Goal: Task Accomplishment & Management: Complete application form

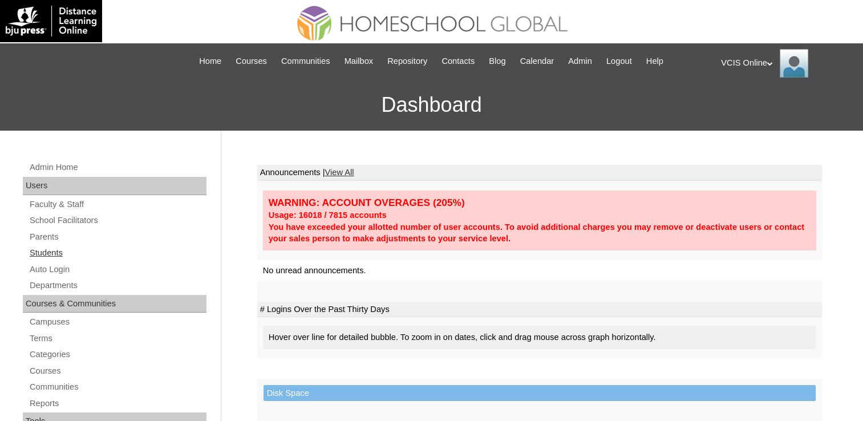
click at [46, 248] on link "Students" at bounding box center [118, 253] width 178 height 14
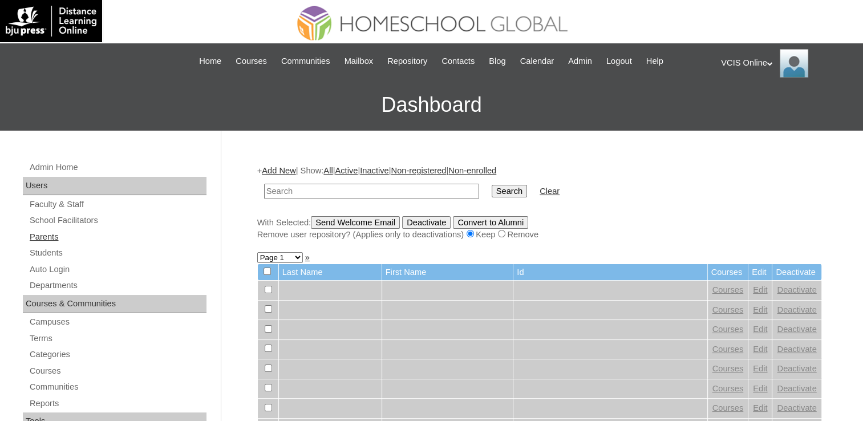
click at [54, 239] on link "Parents" at bounding box center [118, 237] width 178 height 14
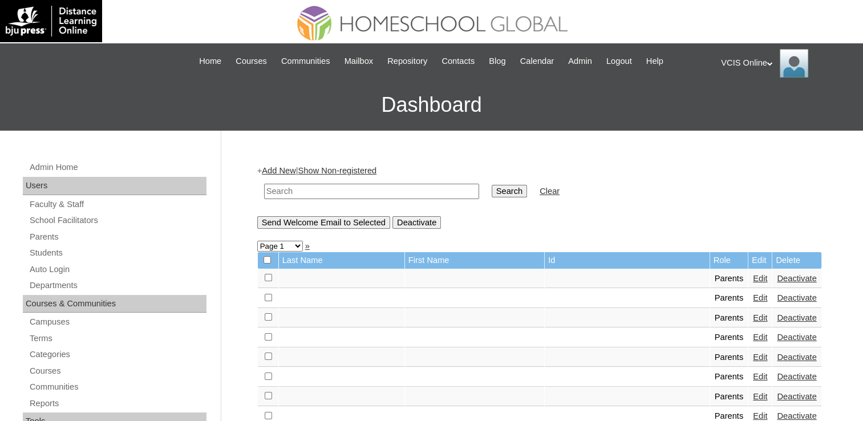
click at [274, 171] on link "Add New" at bounding box center [279, 170] width 34 height 9
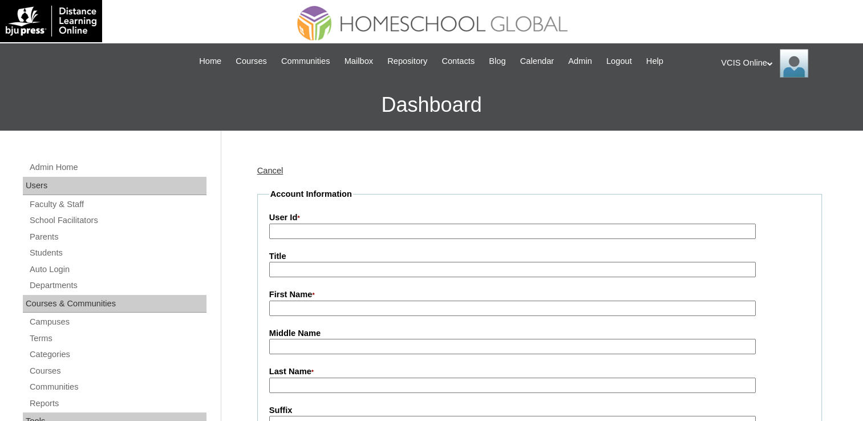
click at [356, 231] on input "User Id *" at bounding box center [512, 231] width 487 height 15
paste input "VCIS14-3A-PA2025"
type input "VCIS14-3A-PA2025"
click at [301, 308] on input "First Name *" at bounding box center [512, 308] width 487 height 15
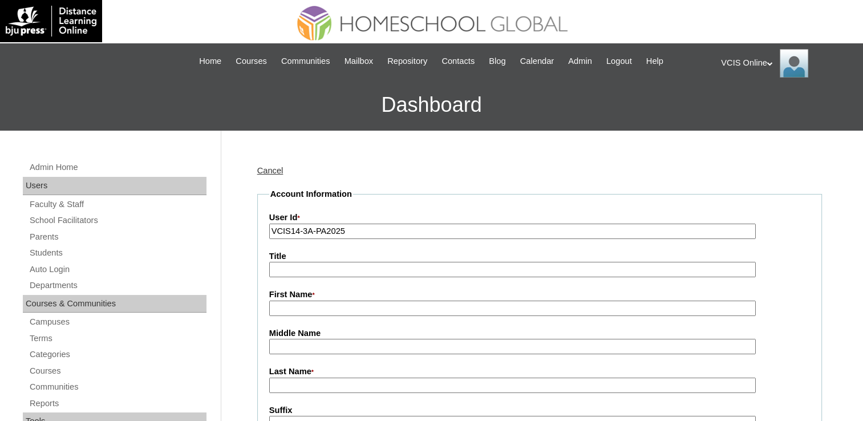
click at [301, 308] on input "First Name *" at bounding box center [512, 308] width 487 height 15
type input "Charmaine"
click at [363, 381] on input "Last Name *" at bounding box center [512, 385] width 487 height 15
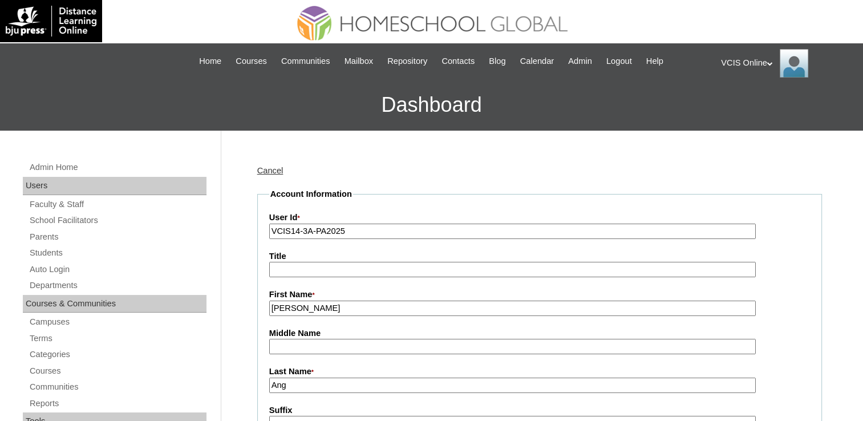
type input "Ang"
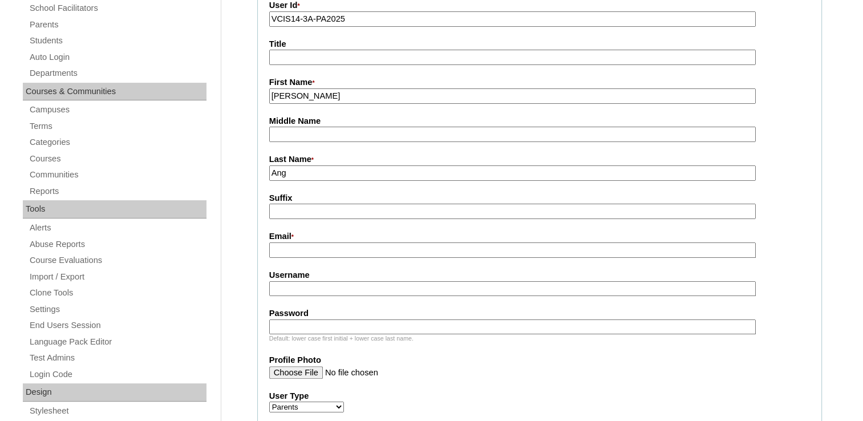
scroll to position [228, 0]
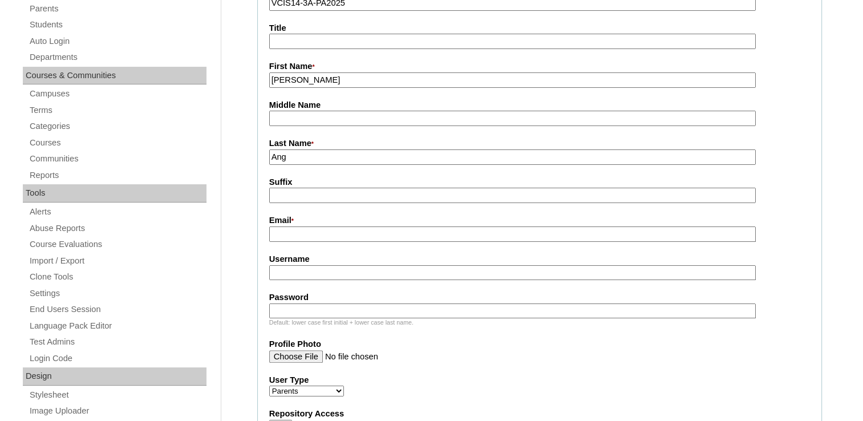
click at [310, 227] on input "Email *" at bounding box center [512, 234] width 487 height 15
paste input "charm.ang.ec@gmail.com"
type input "charm.ang.ec@gmail.com"
click at [362, 268] on input "Username" at bounding box center [512, 272] width 487 height 15
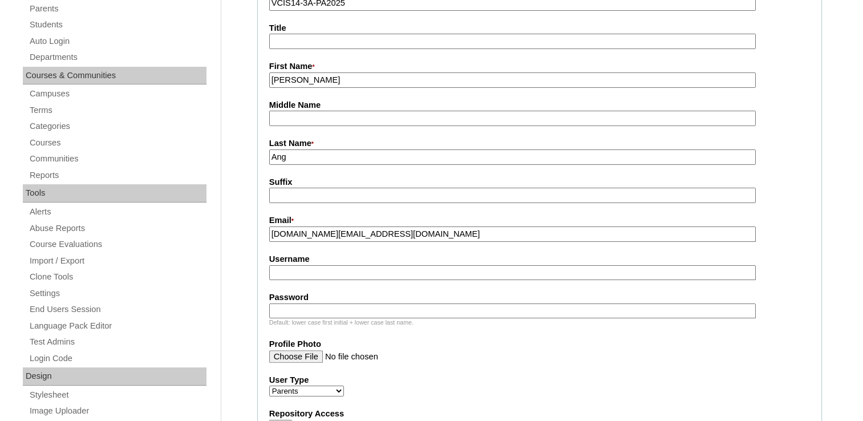
paste input "cang2025"
type input "cang2025"
click at [366, 304] on input "Password" at bounding box center [512, 311] width 487 height 15
paste input "QawKea"
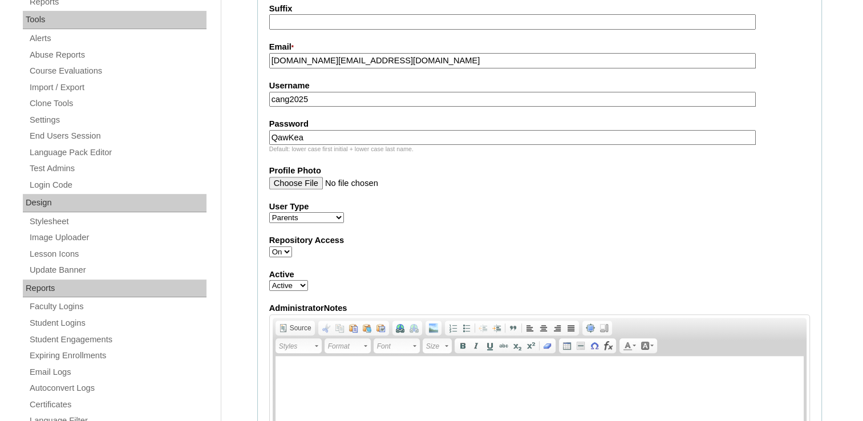
scroll to position [456, 0]
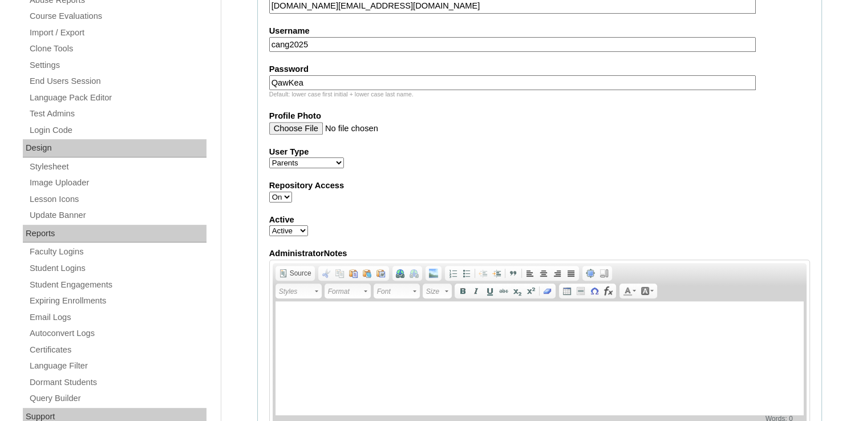
type input "QawKea"
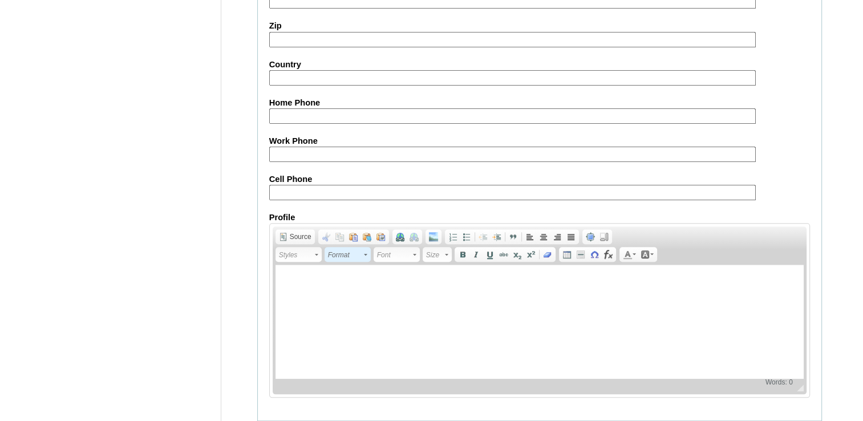
scroll to position [1084, 0]
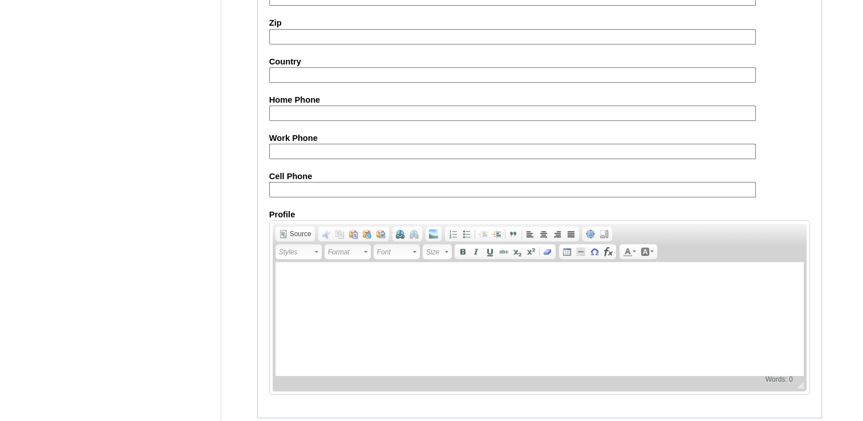
click at [351, 182] on input "Cell Phone" at bounding box center [512, 189] width 487 height 15
paste input "63-9328477514"
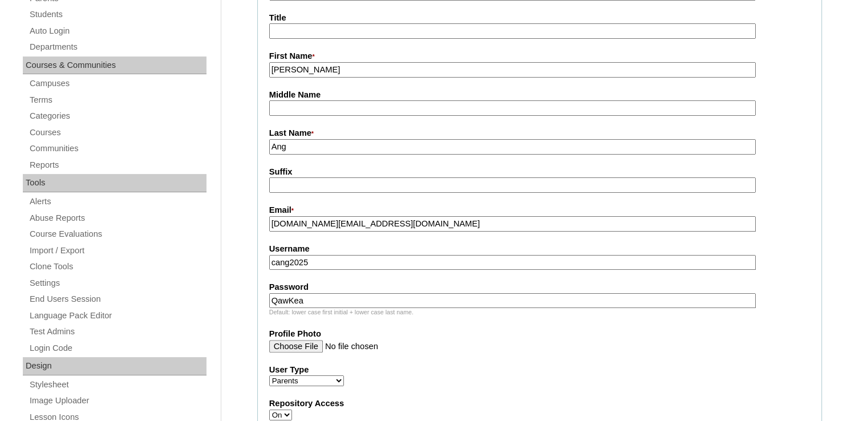
scroll to position [285, 0]
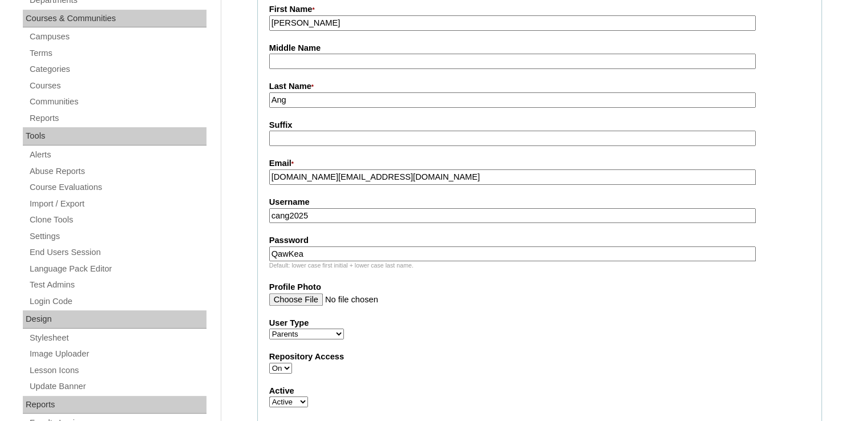
type input "63-9328477514"
click at [304, 102] on input "Ang" at bounding box center [512, 99] width 487 height 15
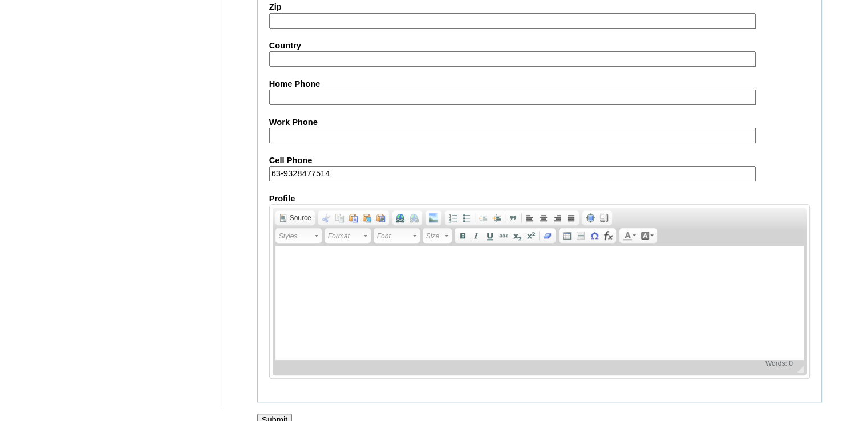
scroll to position [1107, 0]
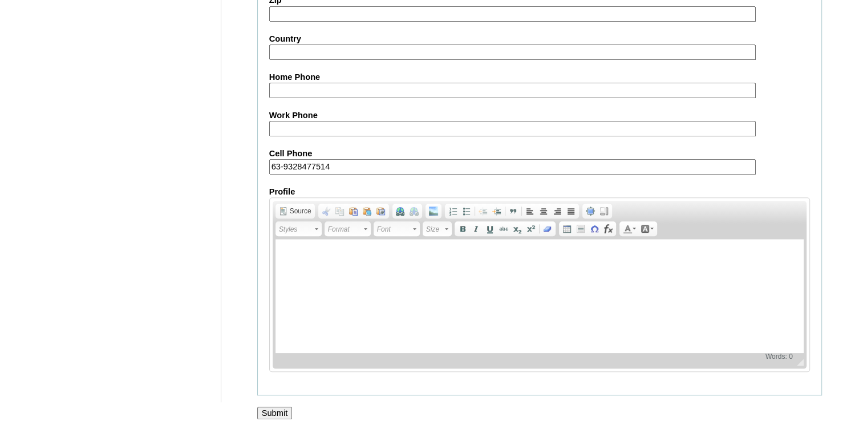
type input "Ang (2025)"
click at [269, 407] on input "Submit" at bounding box center [274, 413] width 35 height 13
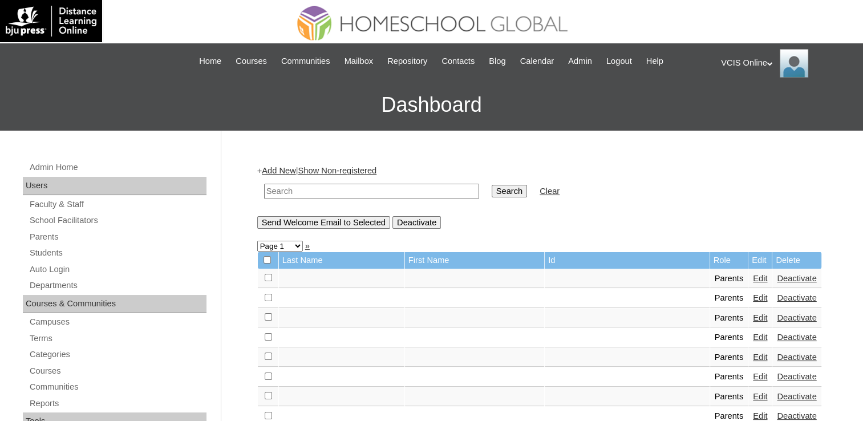
click at [299, 193] on input "text" at bounding box center [371, 191] width 215 height 15
paste input "VCIS14-3A-PA2025"
type input "VCIS14-3A-PA2025"
click at [492, 190] on input "Search" at bounding box center [509, 191] width 35 height 13
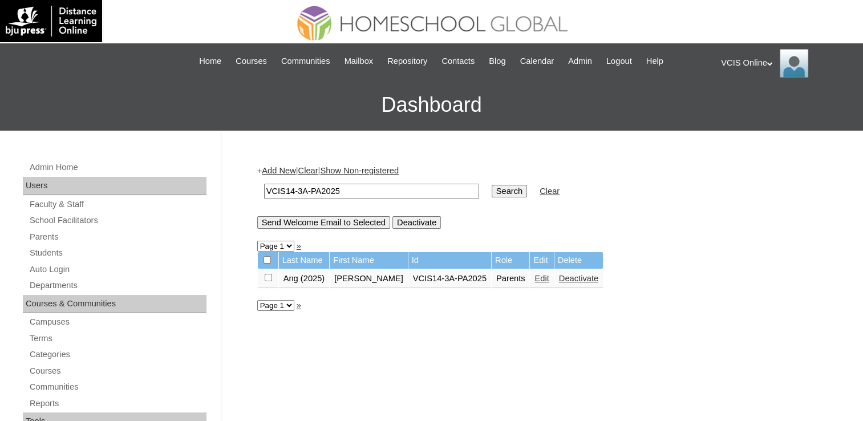
drag, startPoint x: 51, startPoint y: 245, endPoint x: 46, endPoint y: 257, distance: 13.0
click at [46, 257] on link "Students" at bounding box center [118, 253] width 178 height 14
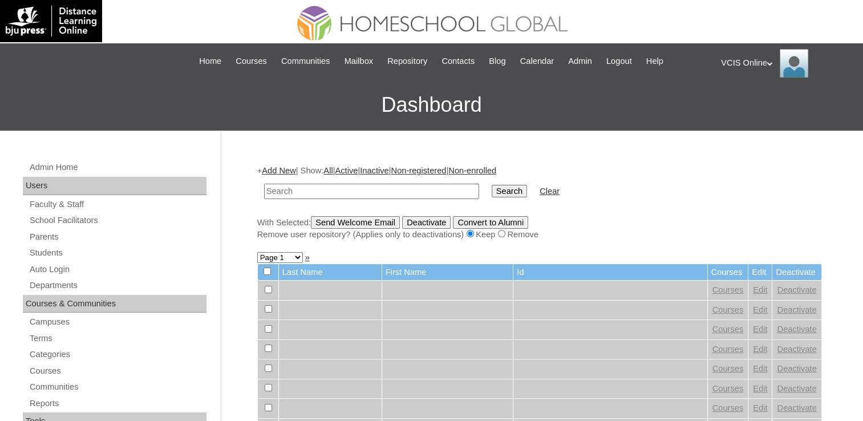
click at [388, 193] on input "text" at bounding box center [371, 191] width 215 height 15
paste input "VCIS14-3A-SA2025"
type input "VCIS14-3A-SA2025"
click at [283, 170] on link "Add New" at bounding box center [279, 170] width 34 height 9
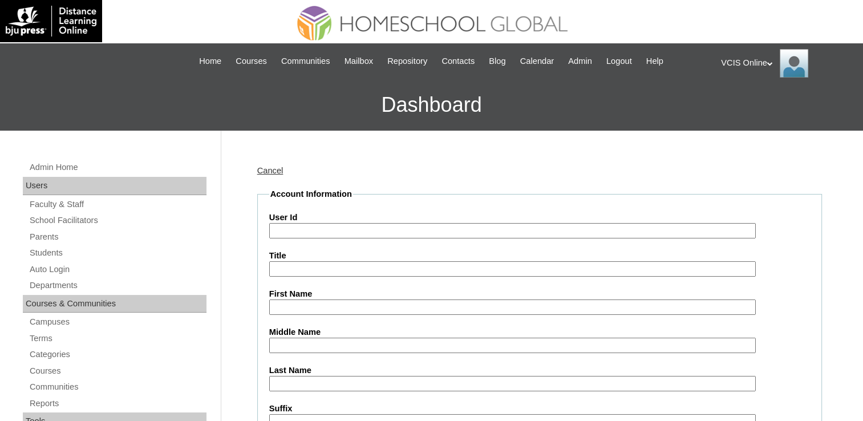
click at [313, 232] on input "User Id" at bounding box center [512, 230] width 487 height 15
paste input "VCIS14-3A-SA2025"
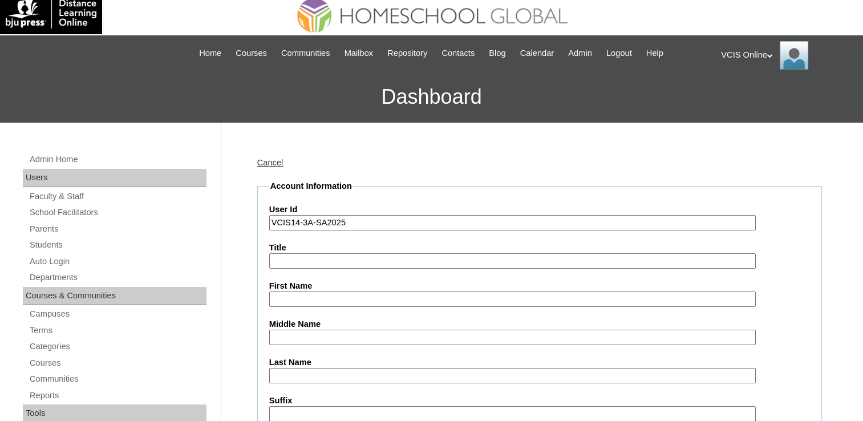
scroll to position [114, 0]
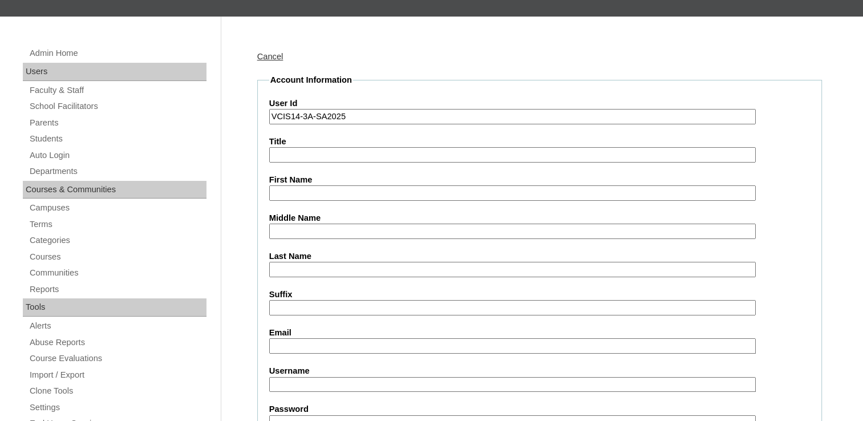
type input "VCIS14-3A-SA2025"
click at [317, 192] on input "First Name" at bounding box center [512, 192] width 487 height 15
type input "Liam Rei"
click at [293, 267] on input "Last Name" at bounding box center [512, 269] width 487 height 15
type input "Ang"
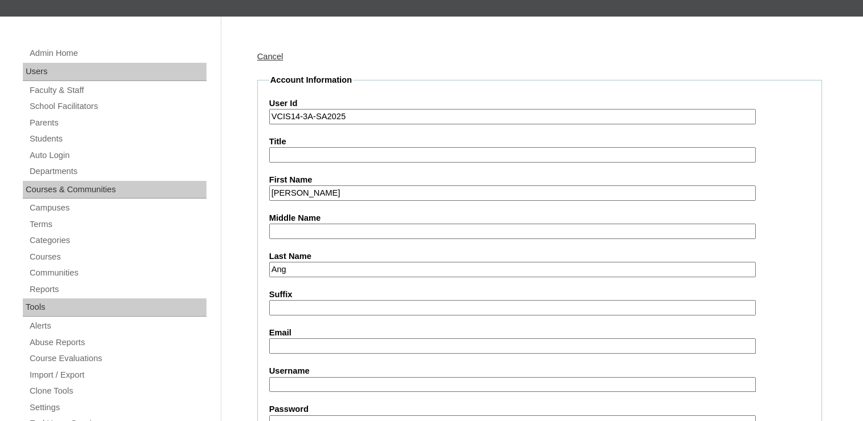
click at [314, 234] on input "Middle Name" at bounding box center [512, 231] width 487 height 15
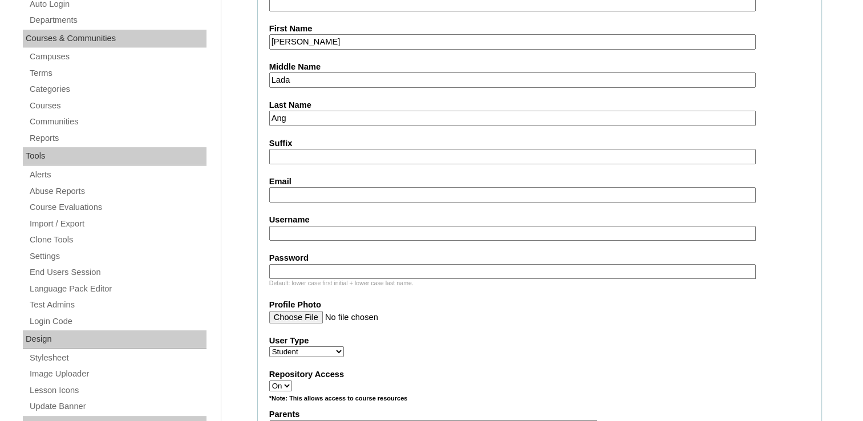
scroll to position [285, 0]
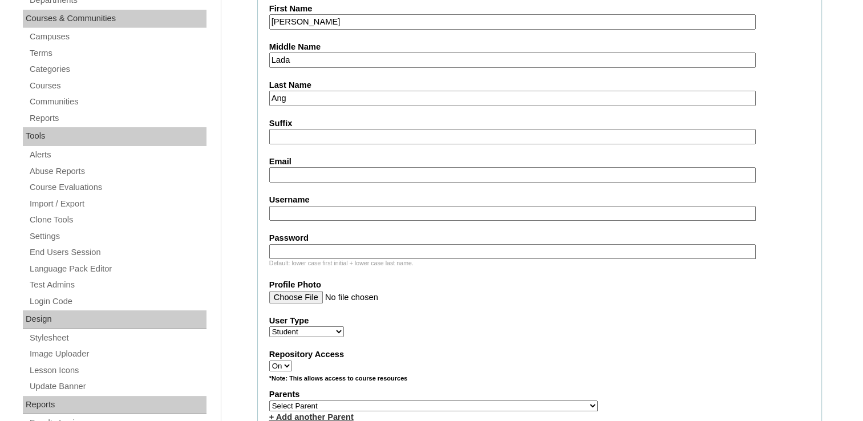
type input "Lada"
click at [293, 175] on input "Email" at bounding box center [512, 174] width 487 height 15
click at [332, 169] on input "Email" at bounding box center [512, 174] width 487 height 15
paste input "lrang.student@vcis.edu.ph"
type input "lrang.student@vcis.edu.ph"
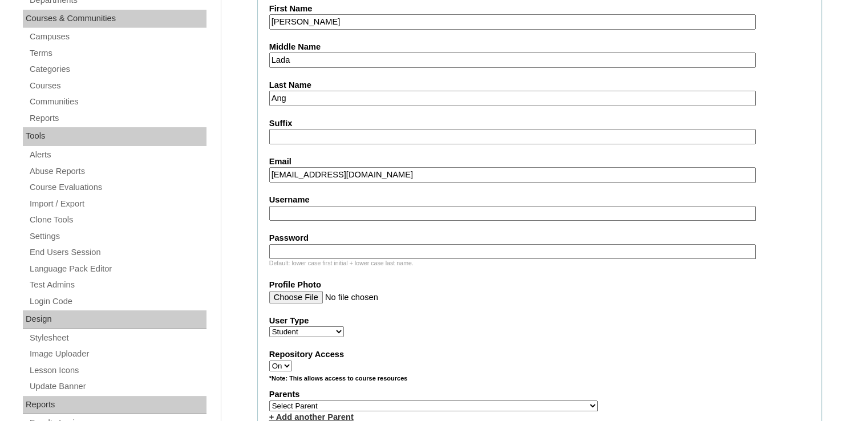
click at [320, 208] on input "Username" at bounding box center [512, 213] width 487 height 15
paste input "liam.ang2025"
type input "liam.ang2025"
click at [377, 247] on input "Password" at bounding box center [512, 251] width 487 height 15
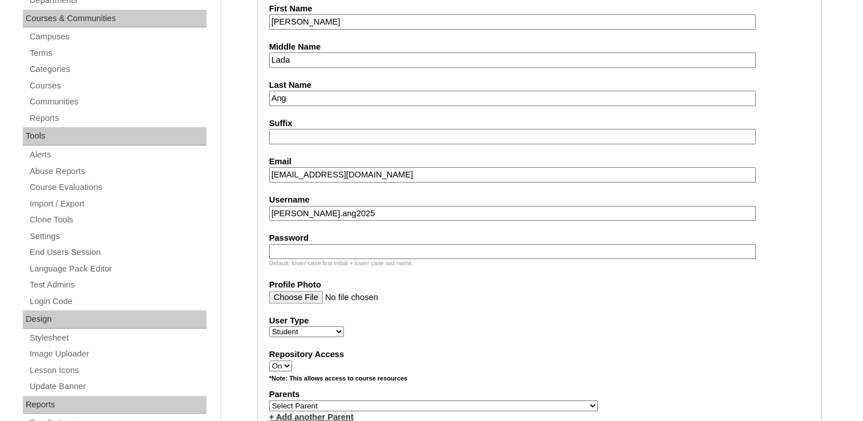
paste input "ZSadfV"
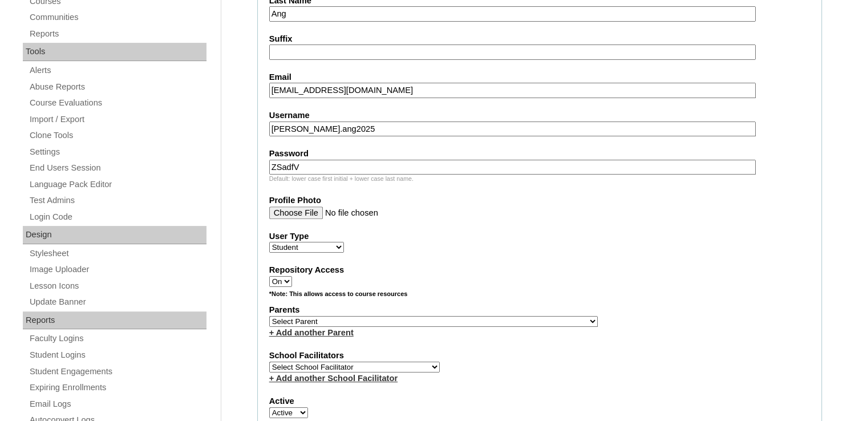
scroll to position [399, 0]
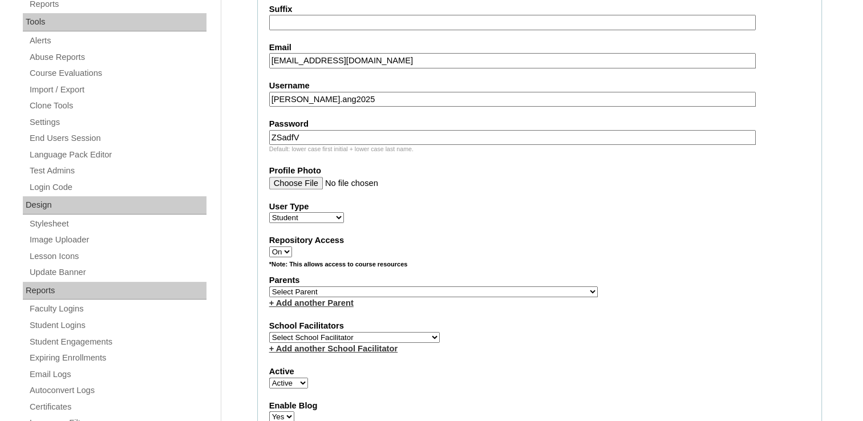
type input "ZSadfV"
click at [420, 287] on select "Select Parent , , , , , , , , , , , , , , , , , , , , , , , , , , , , , , , , ,…" at bounding box center [433, 291] width 329 height 11
select select "43108"
click at [269, 286] on select "Select Parent , , , , , , , , , , , , , , , , , , , , , , , , , , , , , , , , ,…" at bounding box center [433, 291] width 329 height 11
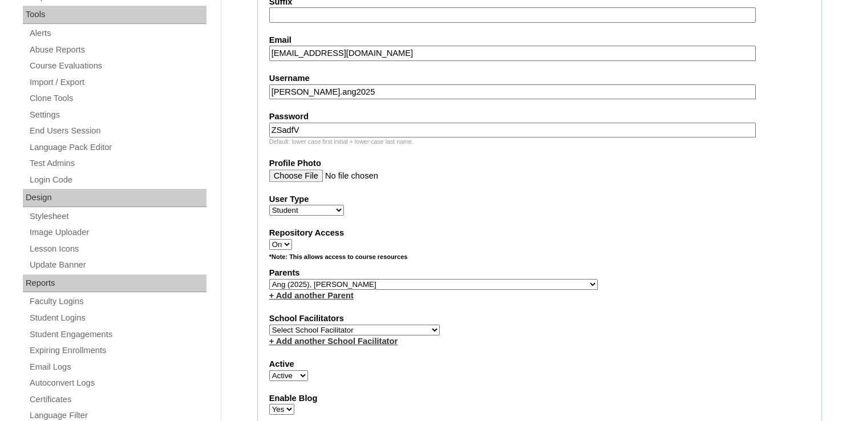
scroll to position [456, 0]
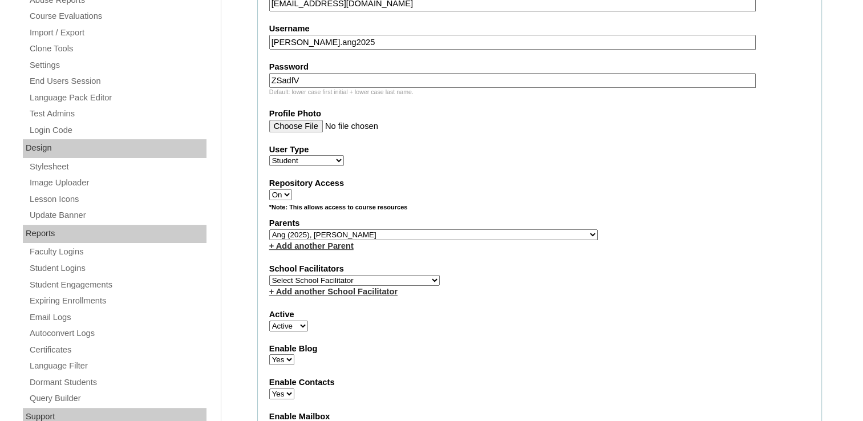
click at [395, 275] on select "Select School Facilitator Norman Añain Ruffa Abadijas Mary Abella Gloryfe Abion…" at bounding box center [354, 280] width 171 height 11
select select "42226"
click at [269, 275] on select "Select School Facilitator Norman Añain Ruffa Abadijas Mary Abella Gloryfe Abion…" at bounding box center [354, 280] width 171 height 11
click at [307, 163] on fieldset "Account Information User Id VCIS14-3A-SA2025 Title First Name Liam Rei Middle N…" at bounding box center [539, 193] width 565 height 923
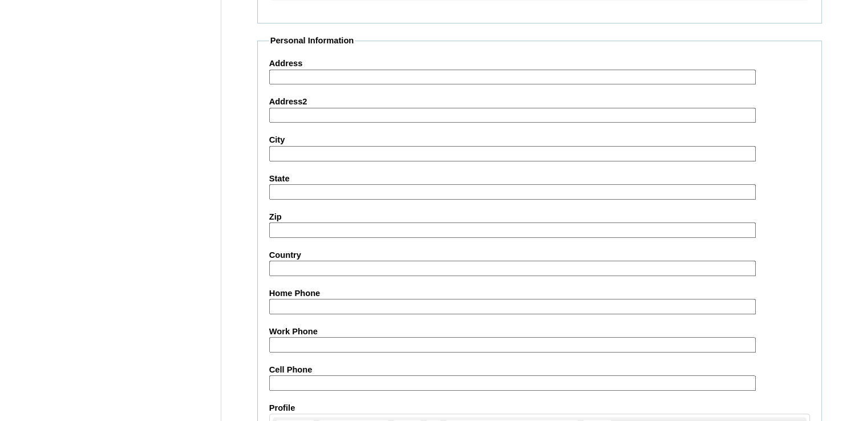
scroll to position [1303, 0]
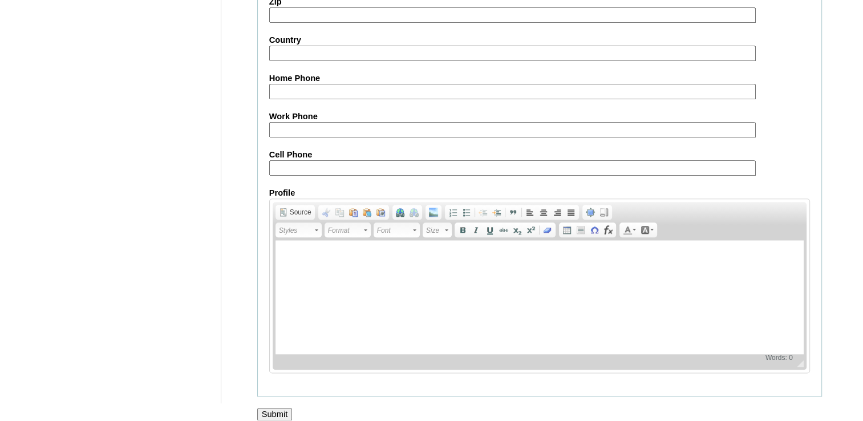
click at [373, 160] on input "Cell Phone" at bounding box center [512, 167] width 487 height 15
paste input "63-9328477514, 63-9992231053"
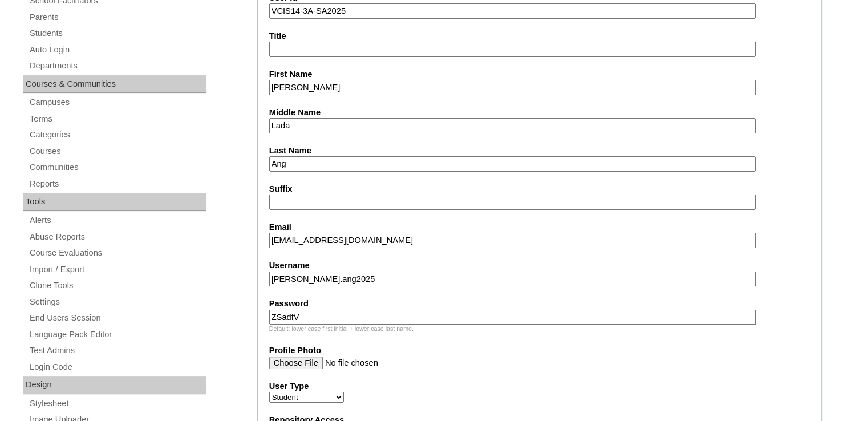
scroll to position [333, 0]
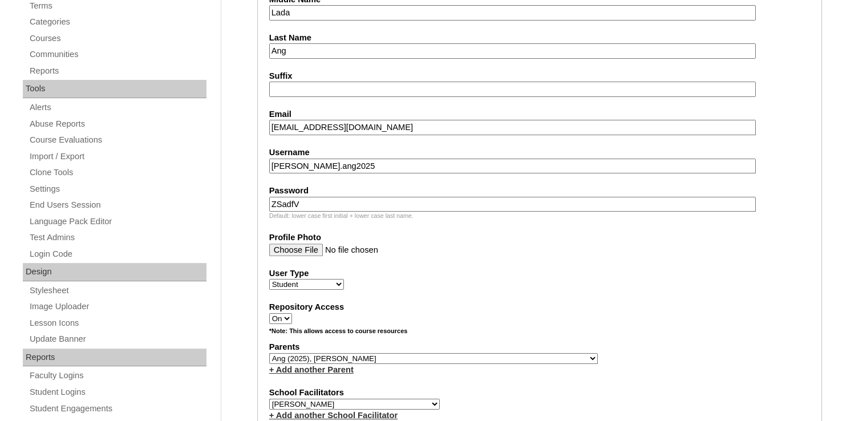
type input "63-9328477514, 63-9992231053"
click at [361, 200] on input "ZSadfV" at bounding box center [512, 204] width 487 height 15
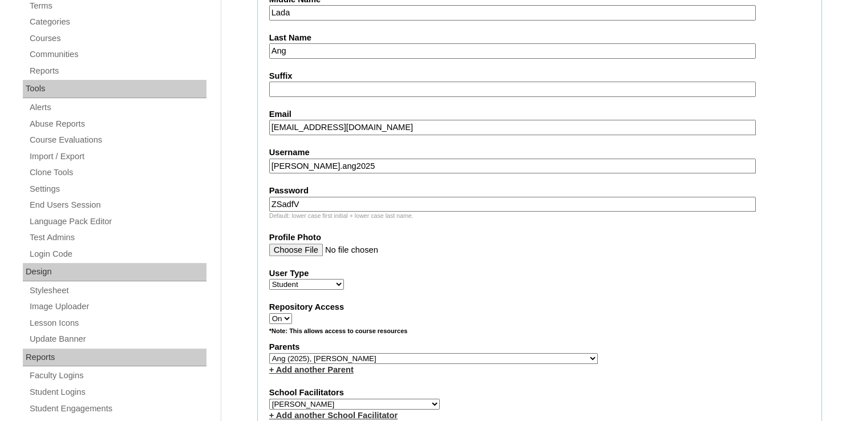
click at [361, 200] on input "ZSadfV" at bounding box center [512, 204] width 487 height 15
click at [383, 258] on fieldset "Account Information User Id VCIS14-3A-SA2025 Title First Name Liam Rei Middle N…" at bounding box center [539, 317] width 565 height 923
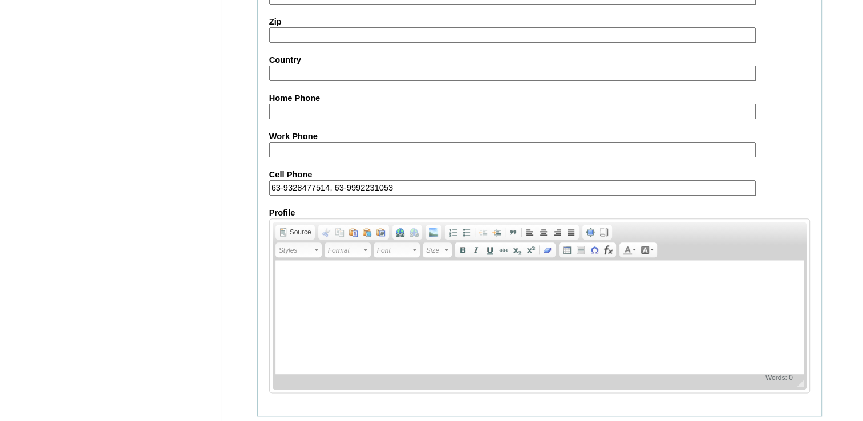
scroll to position [1303, 0]
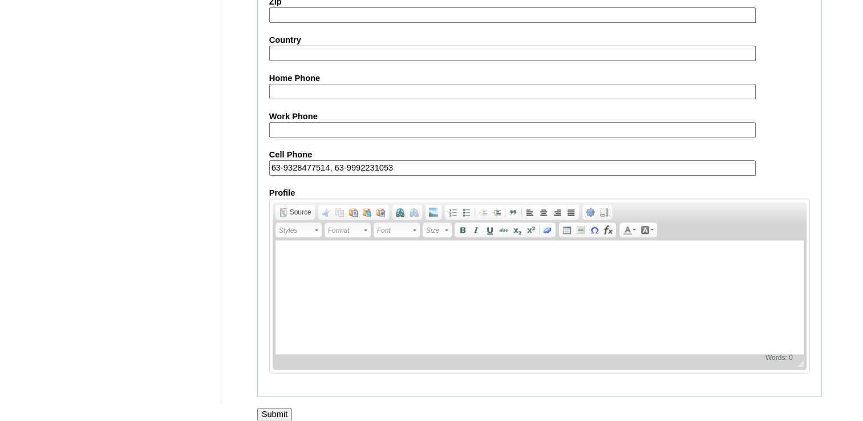
click at [278, 409] on input "Submit" at bounding box center [274, 414] width 35 height 13
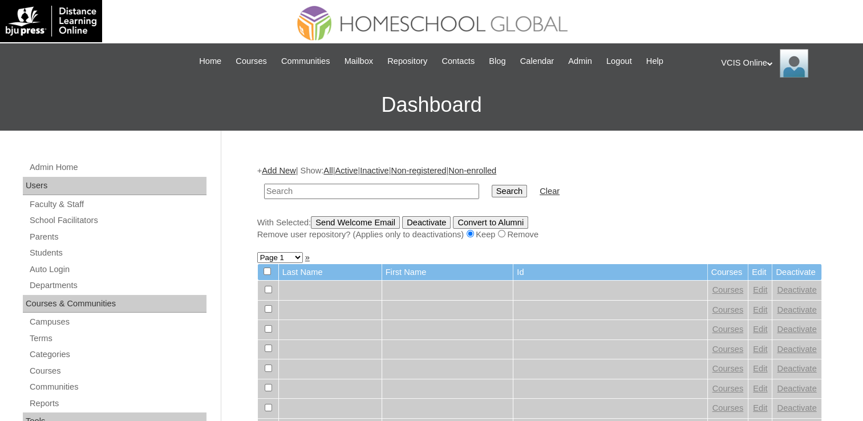
click at [361, 190] on input "text" at bounding box center [371, 191] width 215 height 15
paste input "VCIS14-3A-SA2025"
type input "VCIS14-3A-SA2025"
drag, startPoint x: 471, startPoint y: 203, endPoint x: 475, endPoint y: 198, distance: 6.9
click at [486, 203] on td "Search" at bounding box center [509, 191] width 47 height 27
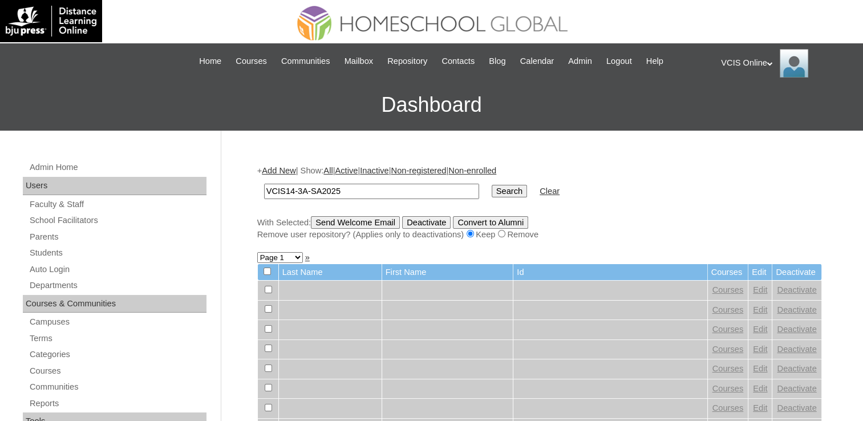
click at [486, 198] on td "Search" at bounding box center [509, 191] width 47 height 27
click at [492, 195] on input "Search" at bounding box center [509, 191] width 35 height 13
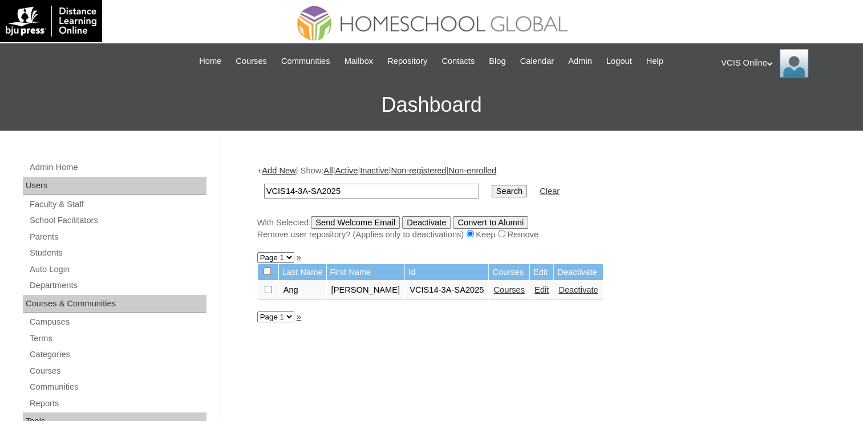
click at [494, 292] on link "Courses" at bounding box center [509, 289] width 31 height 9
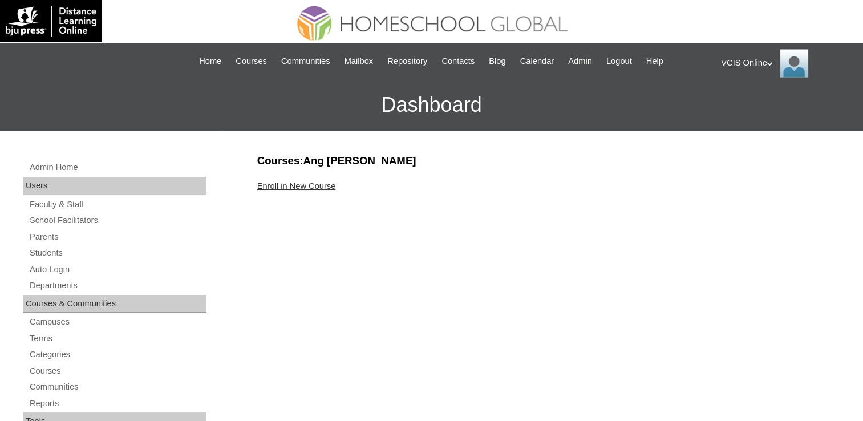
click at [322, 181] on link "Enroll in New Course" at bounding box center [296, 185] width 79 height 9
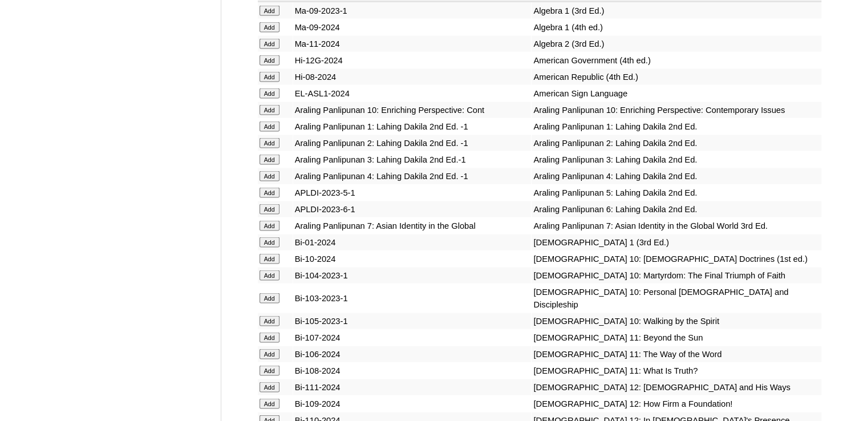
scroll to position [2339, 0]
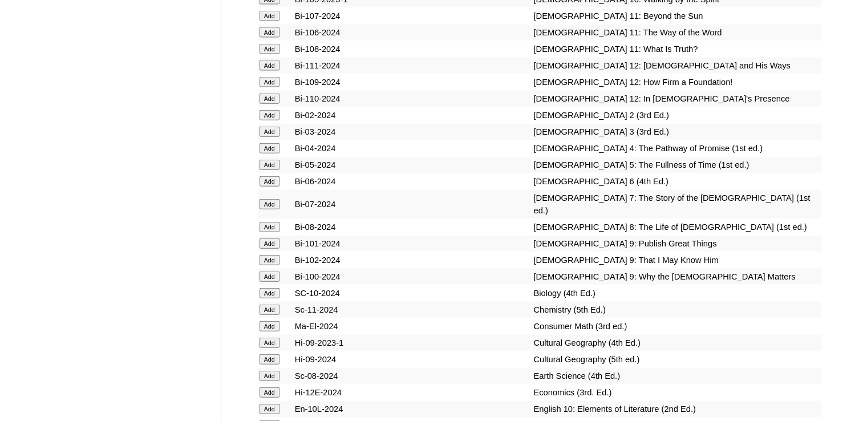
scroll to position [2625, 0]
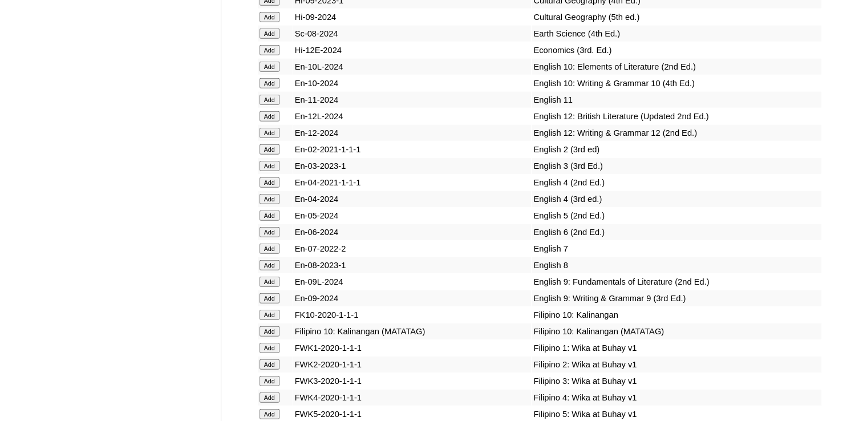
scroll to position [2967, 0]
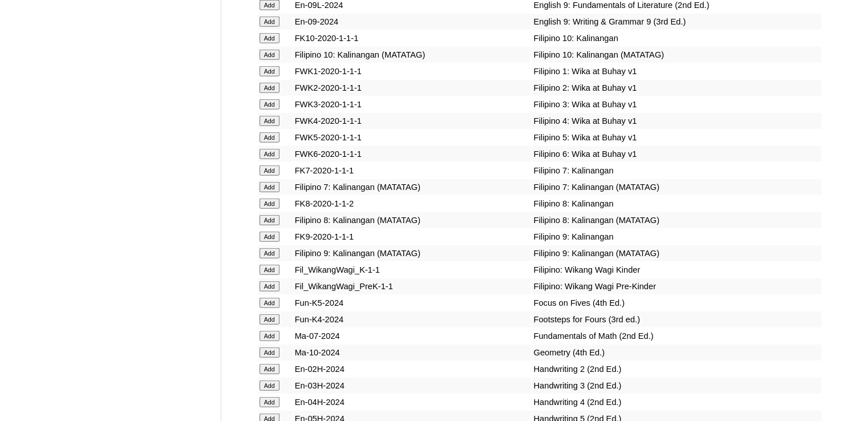
scroll to position [3252, 0]
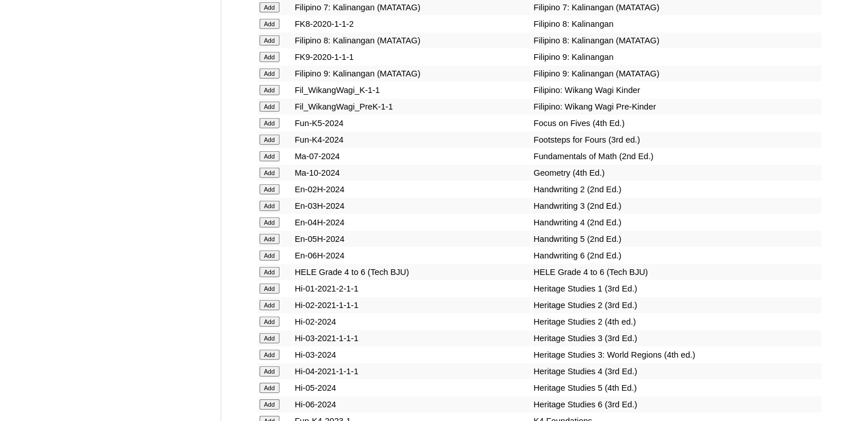
scroll to position [3424, 0]
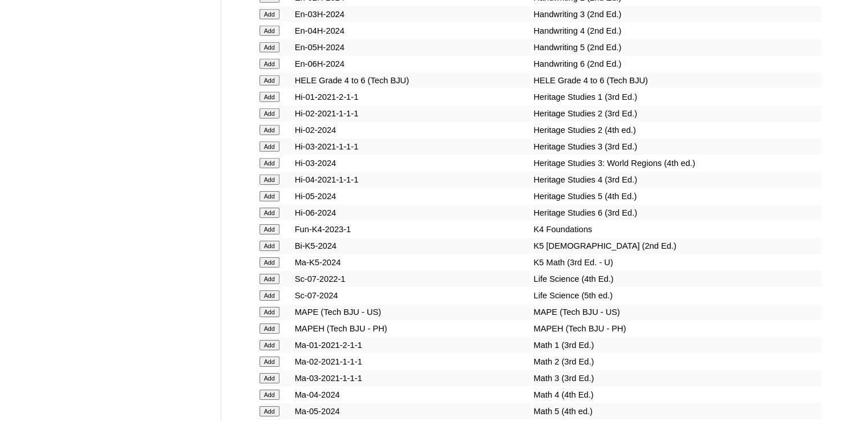
scroll to position [3652, 0]
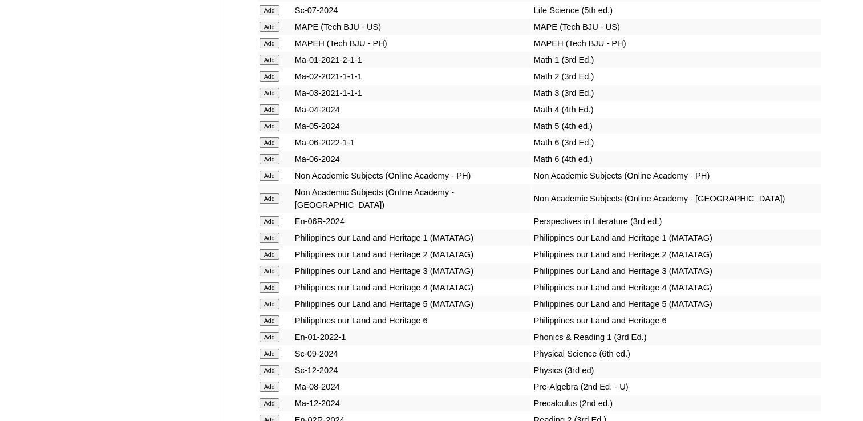
scroll to position [3937, 0]
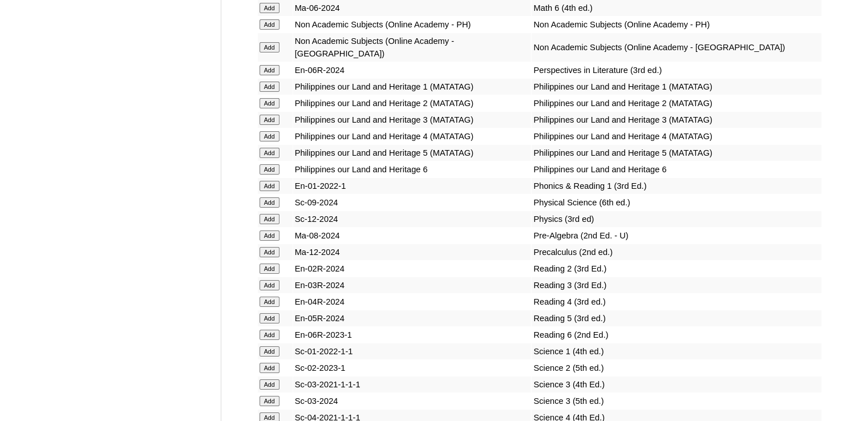
scroll to position [4051, 0]
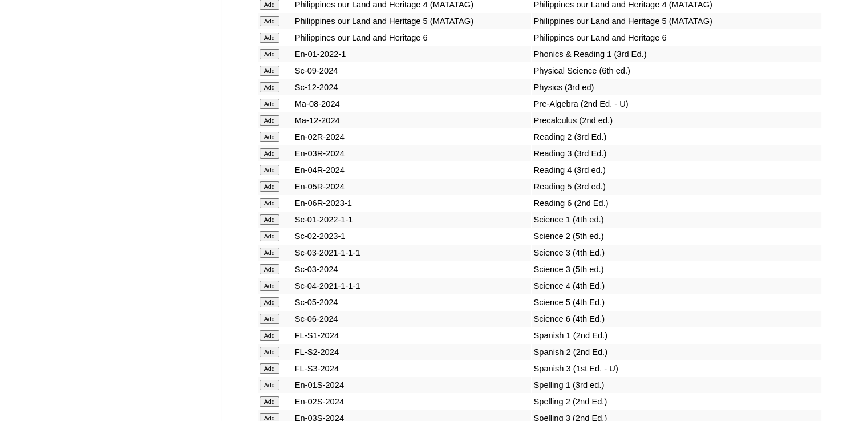
scroll to position [4165, 0]
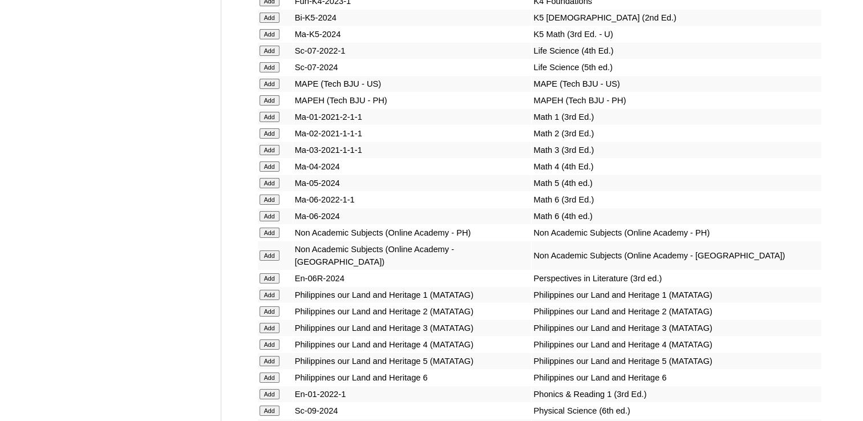
scroll to position [3766, 0]
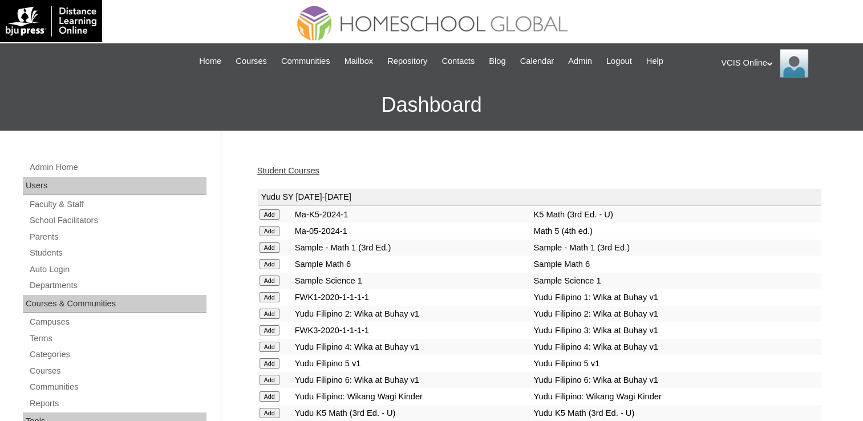
click at [279, 168] on link "Student Courses" at bounding box center [288, 170] width 62 height 9
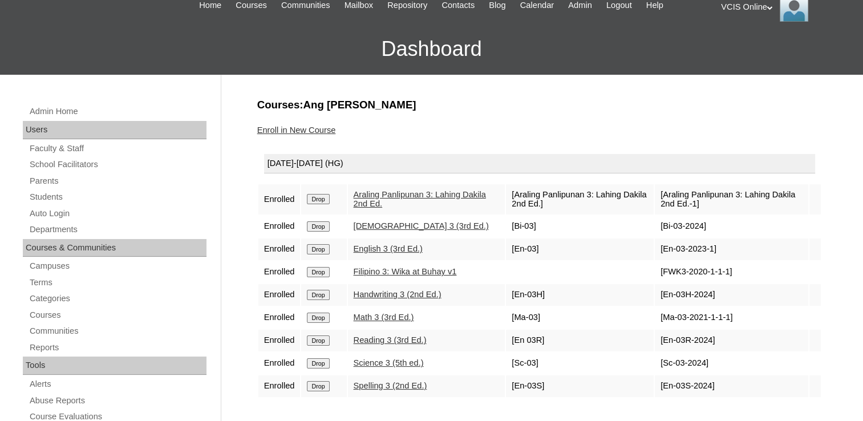
scroll to position [114, 0]
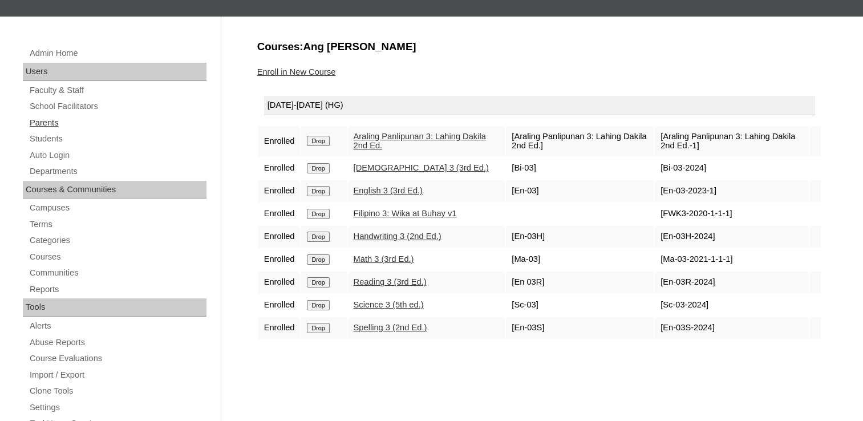
click at [56, 124] on link "Parents" at bounding box center [118, 123] width 178 height 14
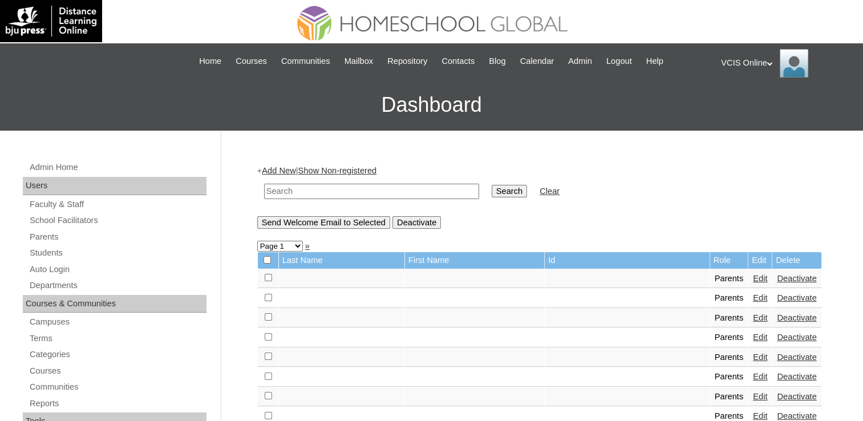
click at [310, 190] on input "text" at bounding box center [371, 191] width 215 height 15
paste input "VCIS007-3A-PA2025"
type input "VCIS007-3A-PA2025"
click at [492, 191] on input "Search" at bounding box center [509, 191] width 35 height 13
